Goal: Task Accomplishment & Management: Use online tool/utility

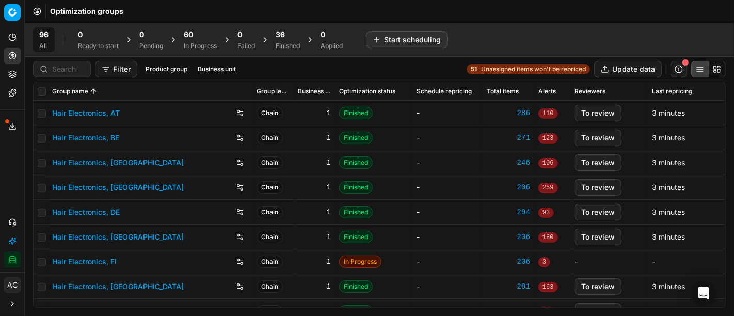
click at [674, 42] on div "96 All 0 Ready to start 0 Pending 60 In Progress 0 Failed 36 Finished 0 Applied…" at bounding box center [379, 39] width 693 height 25
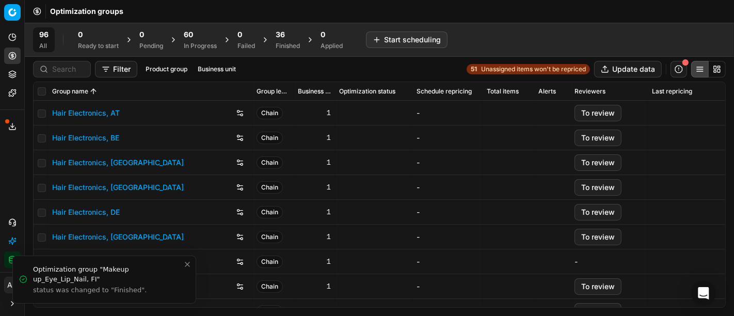
click at [676, 25] on div "96 All 0 Ready to start 0 Pending 60 In Progress 0 Failed 36 Finished 0 Applied…" at bounding box center [379, 40] width 709 height 34
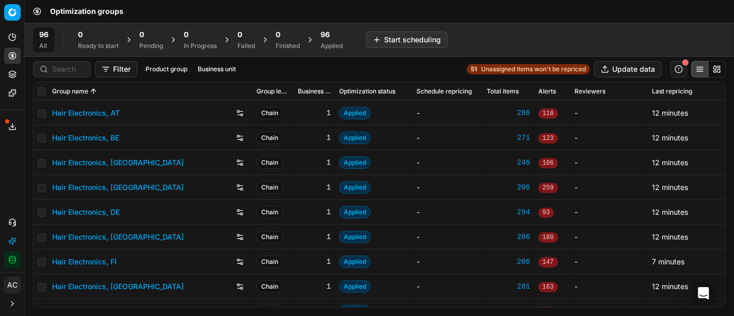
click at [330, 35] on span "96" at bounding box center [325, 34] width 9 height 10
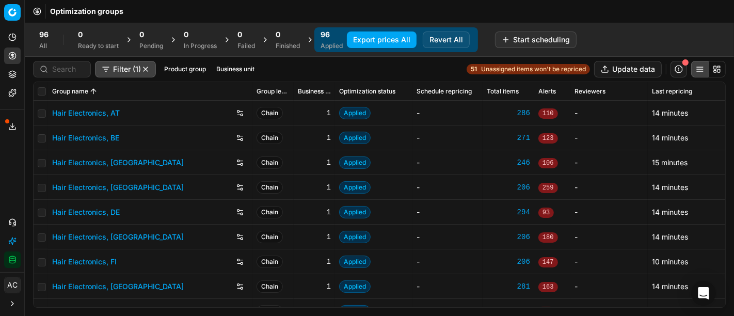
click at [373, 41] on button "Export prices All" at bounding box center [382, 39] width 70 height 17
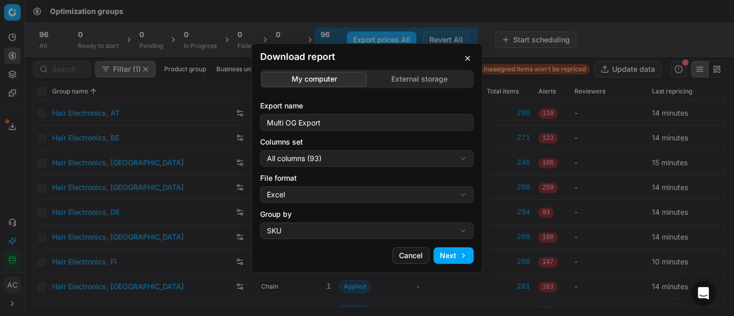
click at [368, 162] on div "Download report My computer External storage Export name Multi OG Export Column…" at bounding box center [367, 158] width 734 height 316
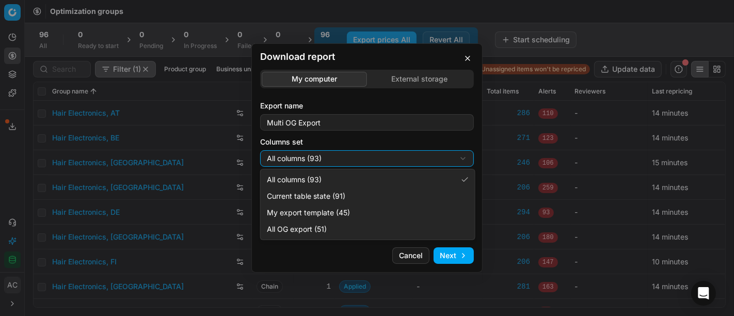
select select "custom"
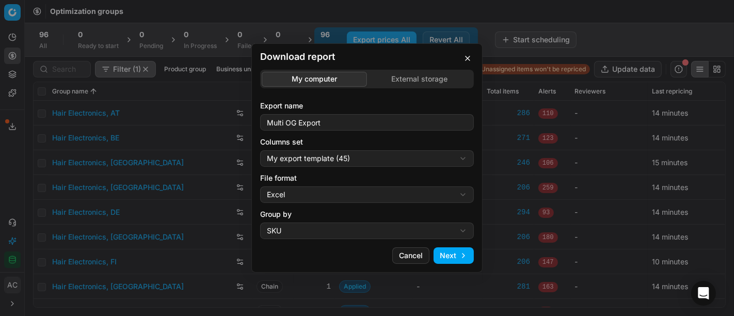
click at [332, 191] on div "Download report My computer External storage Export name Multi OG Export Column…" at bounding box center [367, 158] width 734 height 316
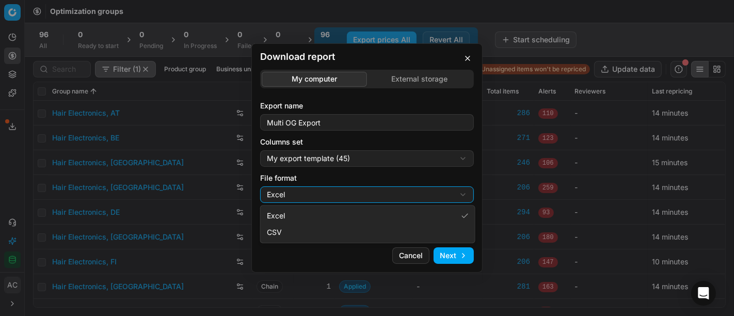
select select "csv"
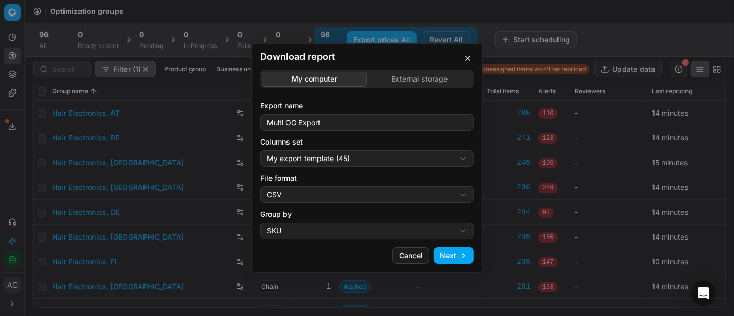
click at [469, 260] on button "Next" at bounding box center [454, 255] width 40 height 17
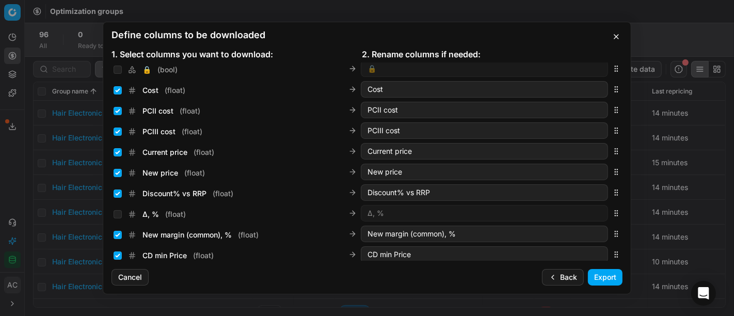
scroll to position [169, 0]
click at [116, 148] on input "Current price ( float )" at bounding box center [118, 152] width 8 height 8
checkbox input "false"
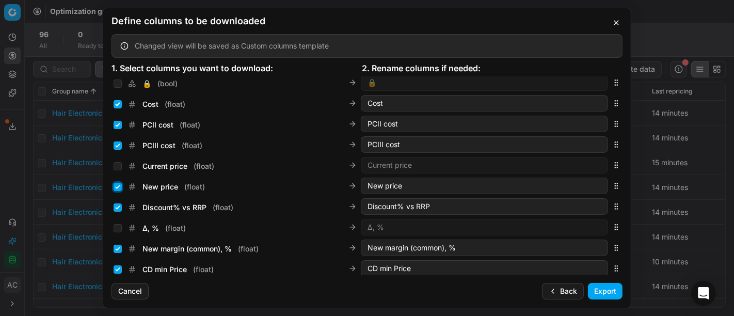
click at [116, 186] on input "New price ( float )" at bounding box center [118, 187] width 8 height 8
checkbox input "false"
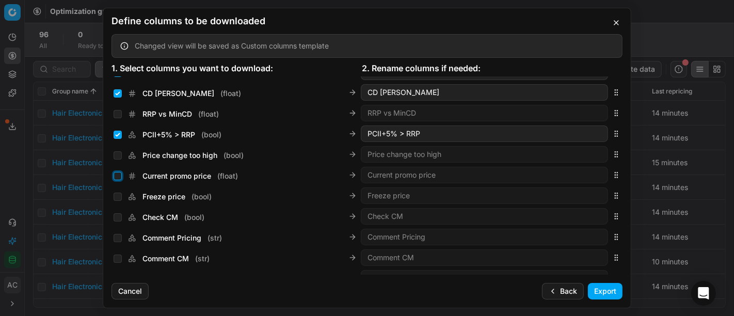
click at [119, 176] on input "Current promo price ( float )" at bounding box center [118, 176] width 8 height 8
checkbox input "true"
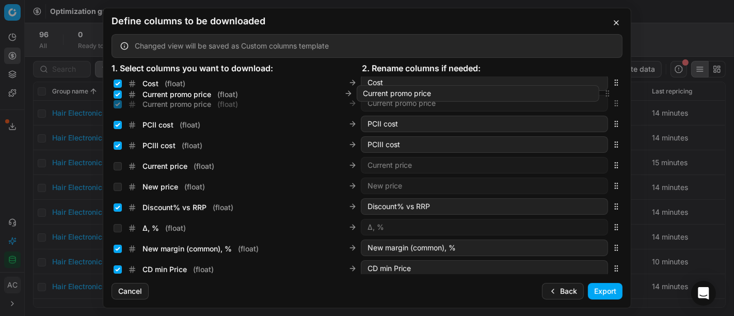
scroll to position [175, 0]
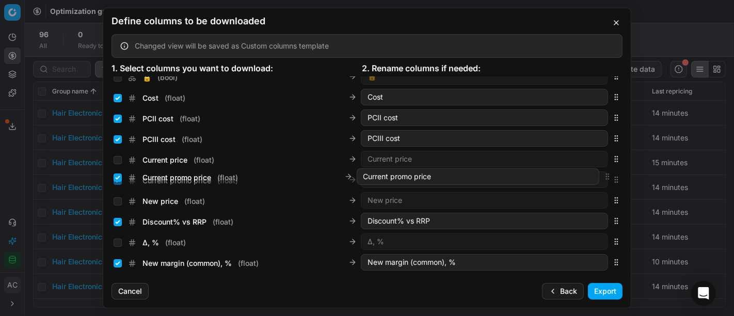
drag, startPoint x: 607, startPoint y: 176, endPoint x: 616, endPoint y: 178, distance: 8.4
click at [616, 178] on div "Sales Entity IDs ( array ) Sales Entity IDs Product line ID ( str ) Product lin…" at bounding box center [366, 175] width 527 height 198
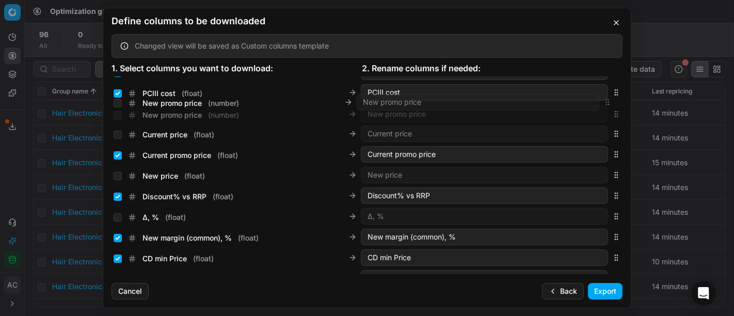
scroll to position [220, 0]
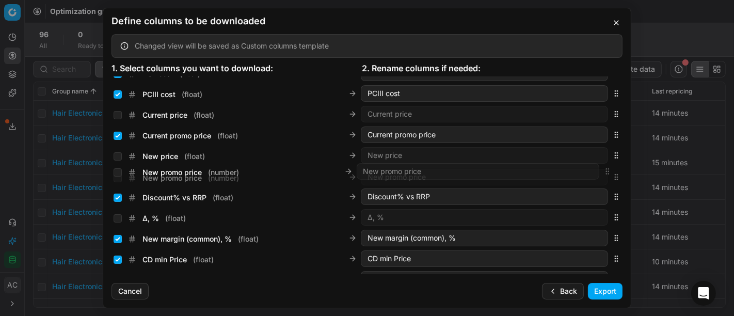
drag, startPoint x: 607, startPoint y: 174, endPoint x: 562, endPoint y: 171, distance: 45.0
click at [562, 171] on div "New promo price ( number ) New promo price" at bounding box center [366, 177] width 511 height 21
click at [118, 175] on input "New promo price ( number )" at bounding box center [118, 177] width 8 height 8
checkbox input "true"
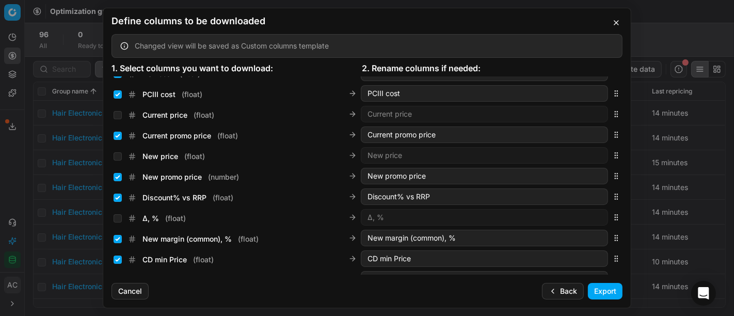
click at [611, 292] on button "Export" at bounding box center [605, 291] width 35 height 17
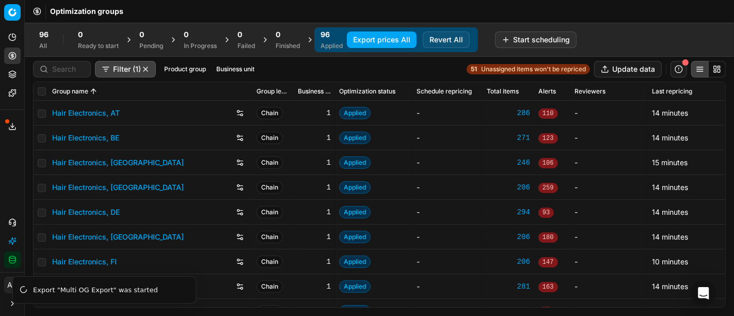
click at [7, 124] on button "Export service" at bounding box center [12, 126] width 17 height 17
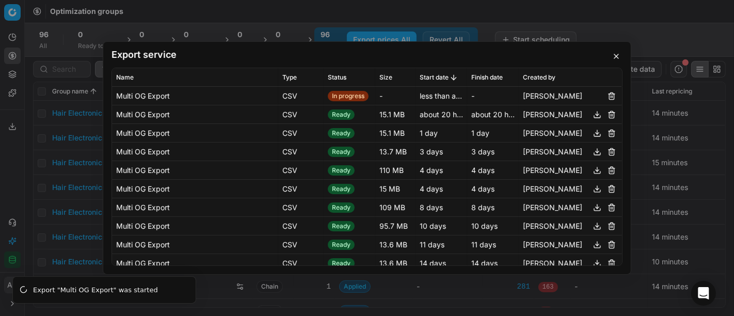
click at [677, 18] on div "Export service Name Type Status Size Start date Finish date Created by Multi OG…" at bounding box center [367, 158] width 734 height 316
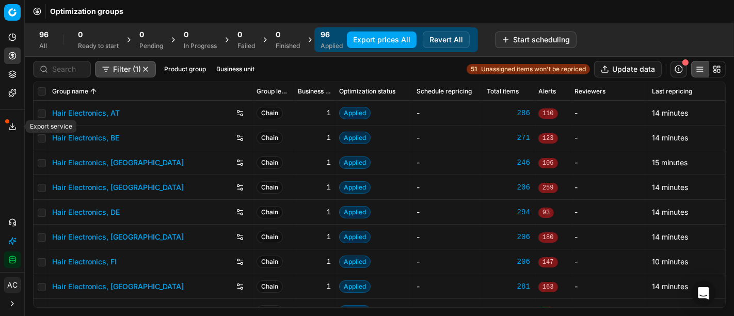
click at [15, 124] on icon at bounding box center [12, 126] width 8 height 8
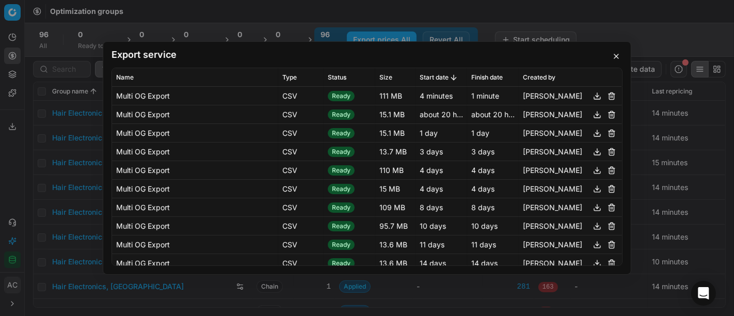
click at [591, 98] on button "button" at bounding box center [597, 96] width 12 height 12
